Goal: Information Seeking & Learning: Check status

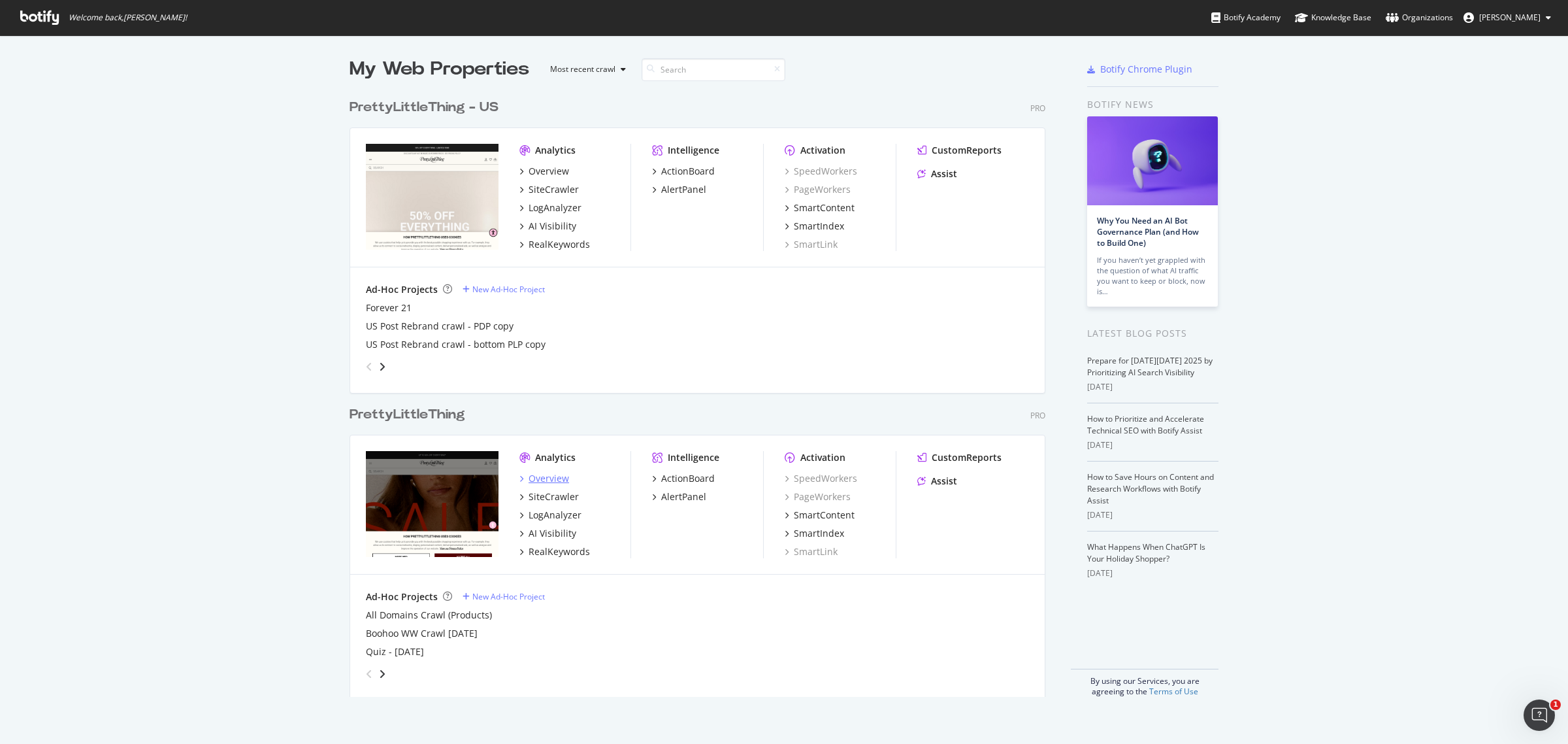
click at [539, 482] on div "Overview" at bounding box center [548, 478] width 40 height 13
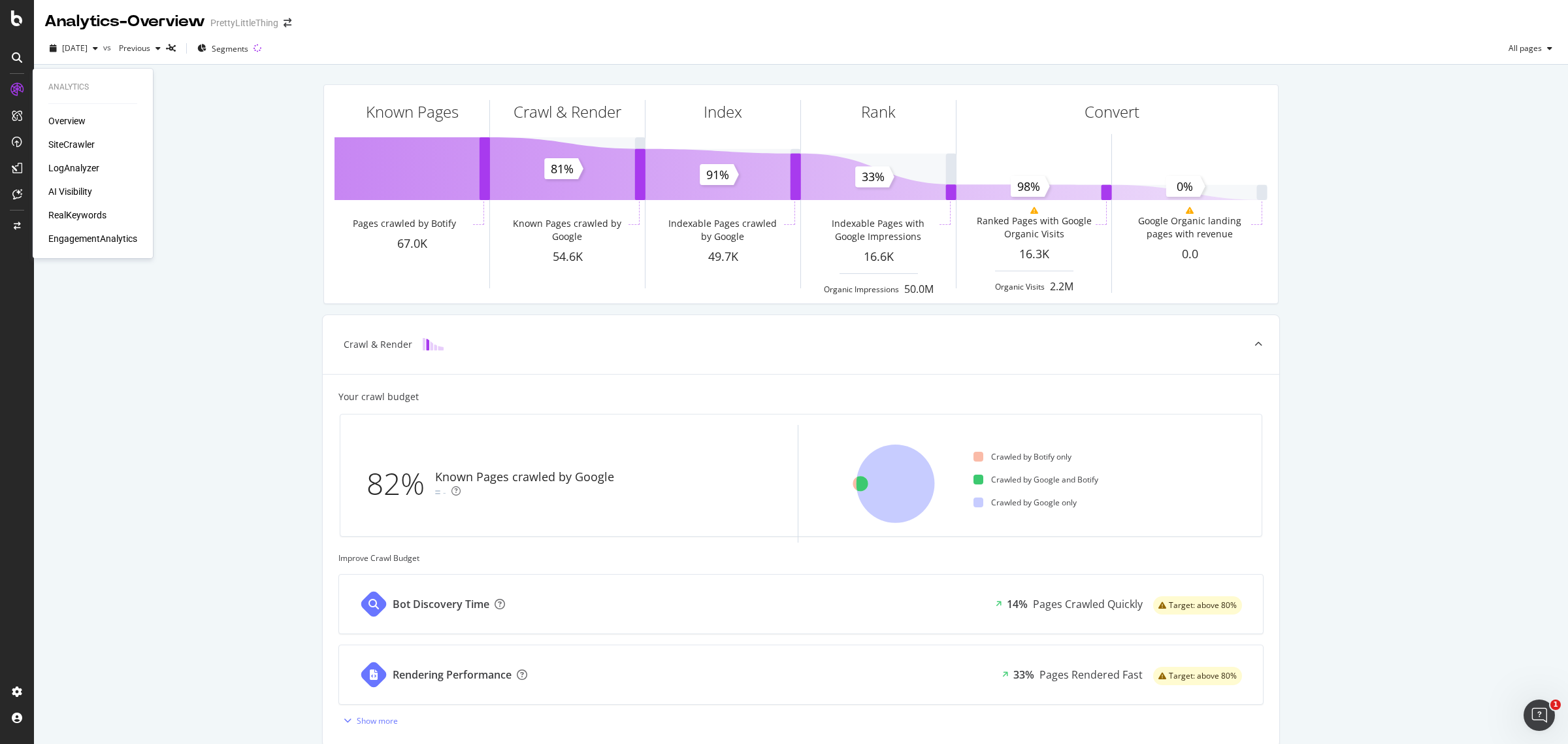
click at [85, 145] on div "SiteCrawler" at bounding box center [72, 144] width 46 height 13
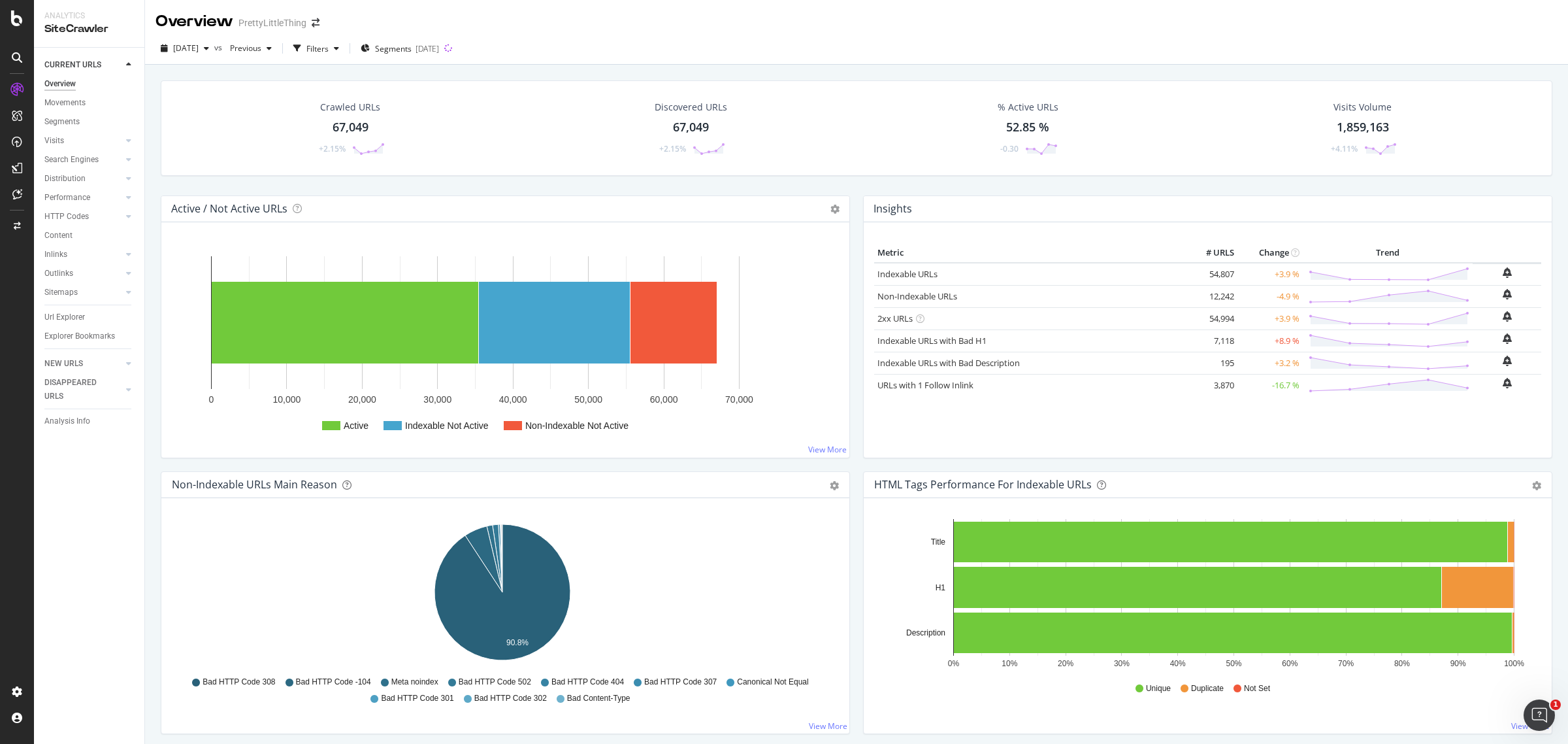
drag, startPoint x: 80, startPoint y: 317, endPoint x: 156, endPoint y: 332, distance: 77.5
click at [80, 317] on div "Url Explorer" at bounding box center [64, 318] width 40 height 14
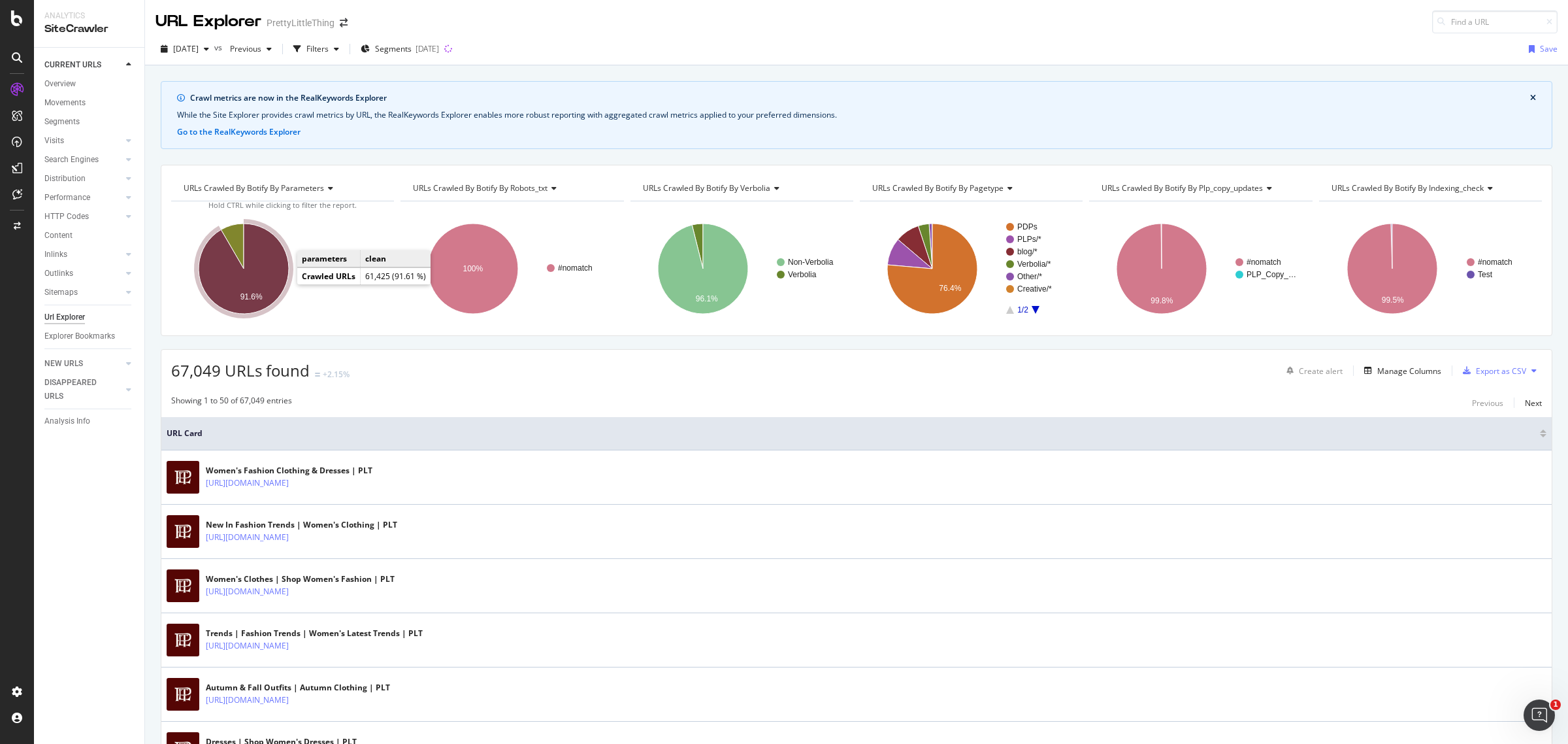
click at [275, 289] on icon "A chart." at bounding box center [243, 268] width 90 height 90
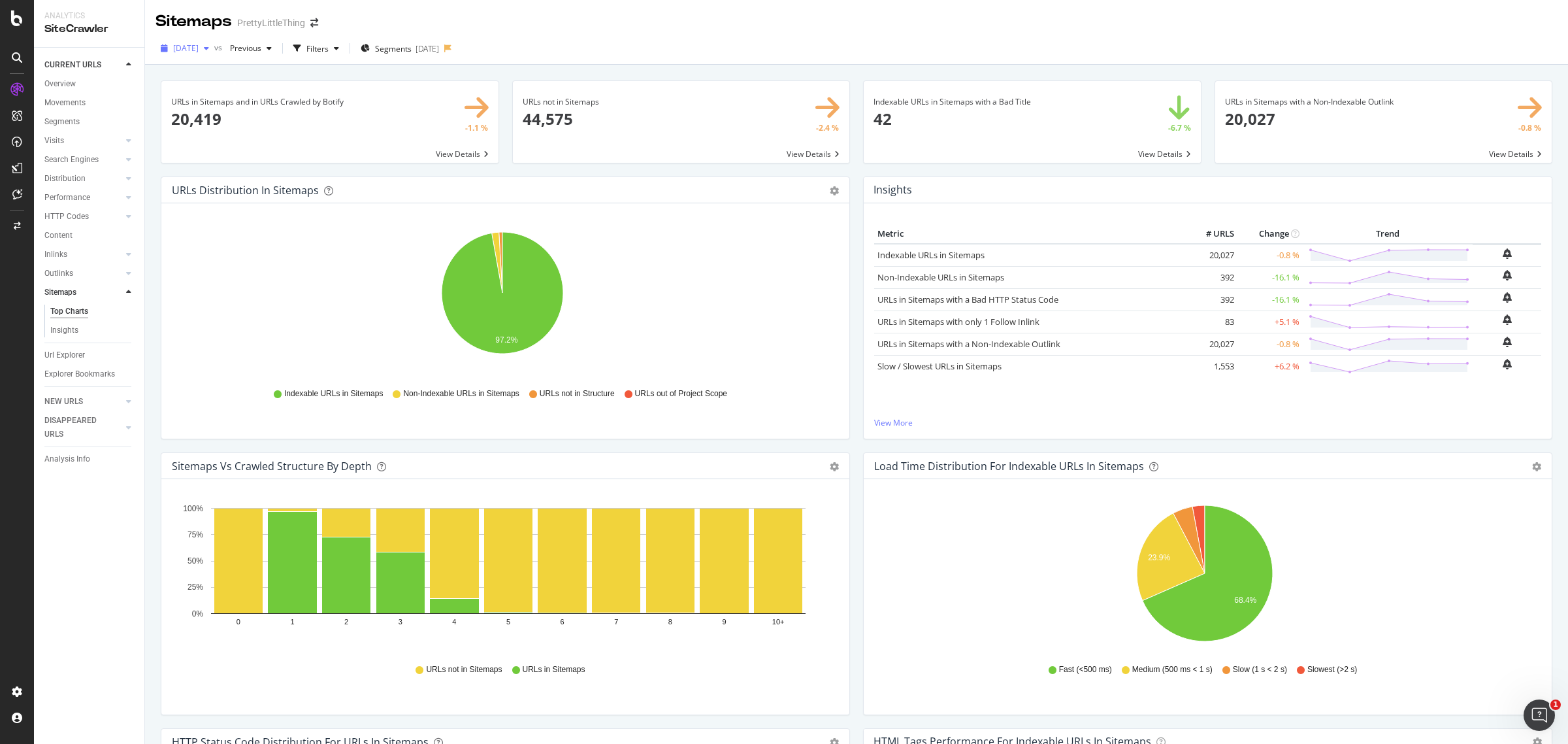
click at [214, 51] on div "button" at bounding box center [206, 49] width 16 height 8
click at [232, 92] on div "[DATE]" at bounding box center [209, 96] width 68 height 12
